Goal: Task Accomplishment & Management: Manage account settings

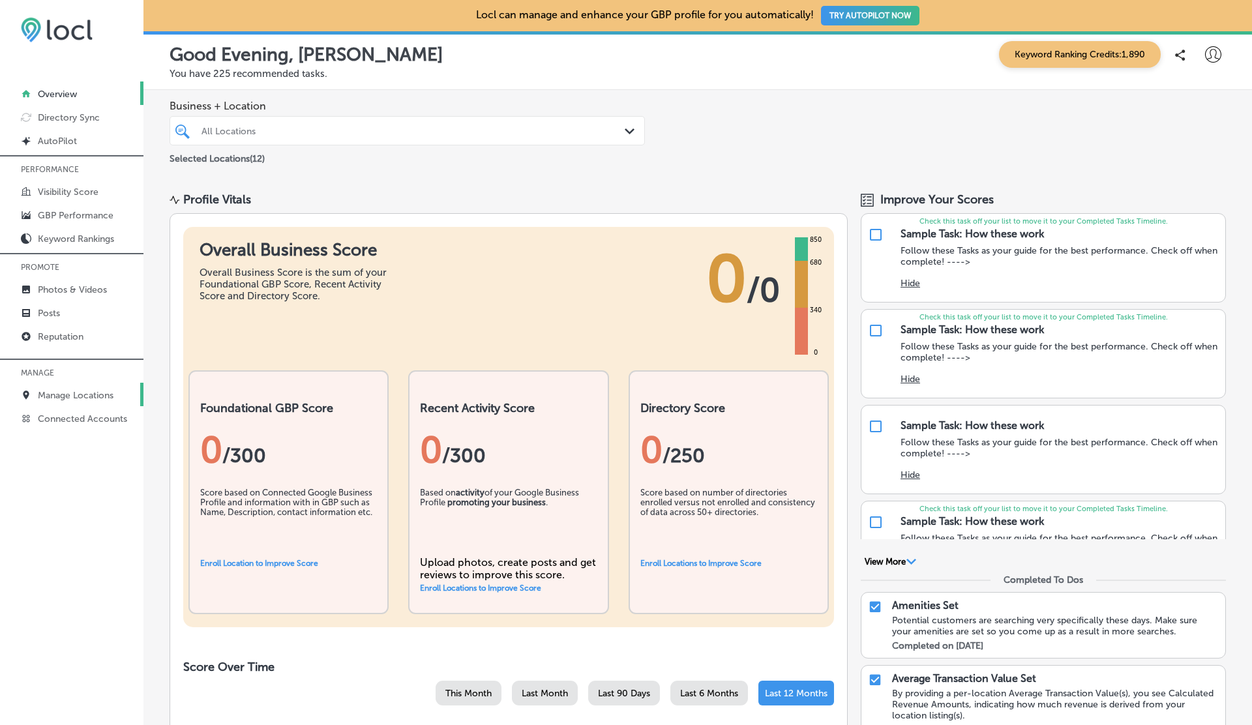
click at [69, 390] on p "Manage Locations" at bounding box center [76, 395] width 76 height 11
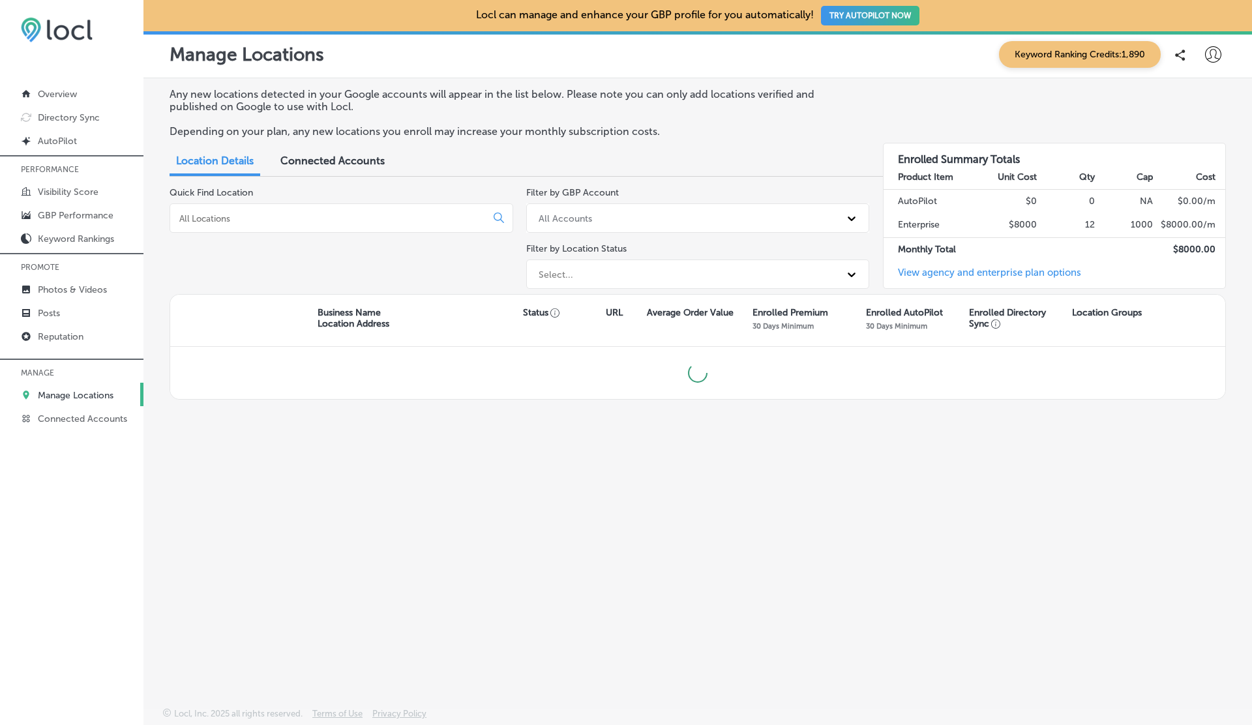
click at [991, 274] on link "View agency and enterprise plan options" at bounding box center [983, 278] width 198 height 22
